Goal: Navigation & Orientation: Locate item on page

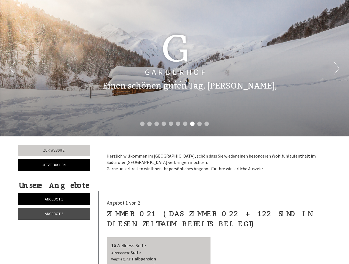
click at [175, 132] on div "Previous Next 1 2 3 4 5 6 7 8 9 10" at bounding box center [174, 68] width 349 height 136
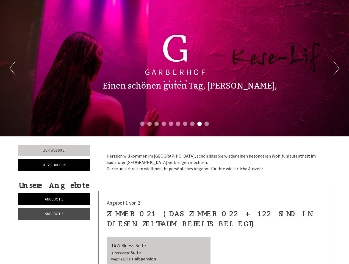
click at [12, 68] on button "Previous" at bounding box center [13, 68] width 6 height 14
click at [337, 68] on button "Next" at bounding box center [337, 68] width 6 height 14
click at [142, 124] on li "1" at bounding box center [142, 124] width 4 height 4
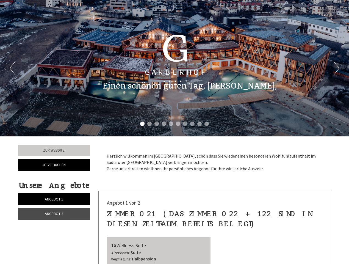
click at [150, 124] on li "2" at bounding box center [149, 124] width 4 height 4
click at [157, 124] on li "3" at bounding box center [157, 124] width 4 height 4
click at [164, 124] on li "4" at bounding box center [164, 124] width 4 height 4
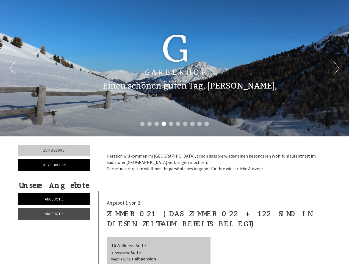
click at [171, 124] on li "5" at bounding box center [171, 124] width 4 height 4
click at [178, 124] on li "6" at bounding box center [178, 124] width 4 height 4
click at [185, 124] on li "7" at bounding box center [185, 124] width 4 height 4
